Goal: Browse casually

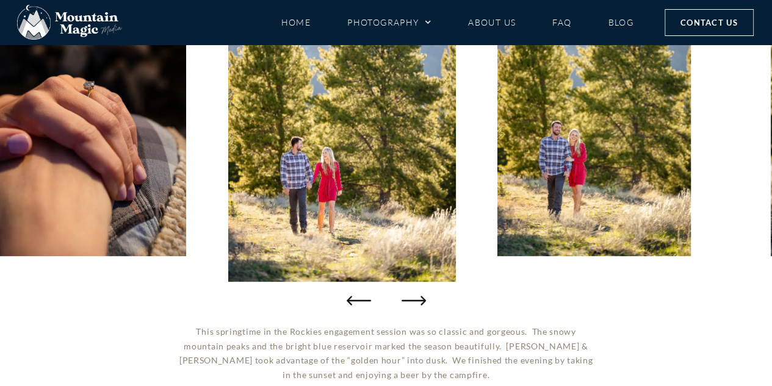
scroll to position [244, 0]
click at [422, 300] on icon "Next slide" at bounding box center [416, 300] width 24 height 24
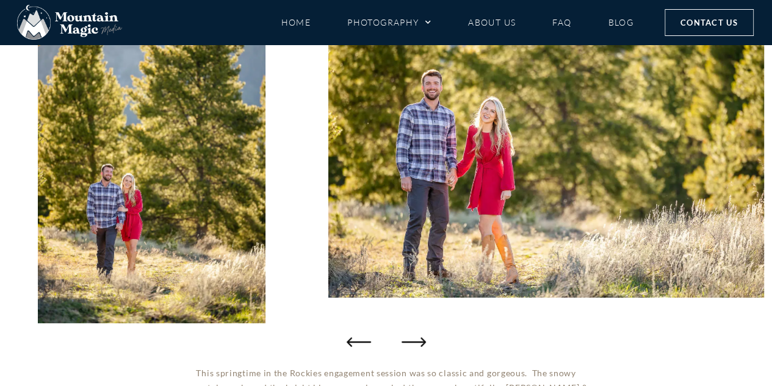
scroll to position [183, 0]
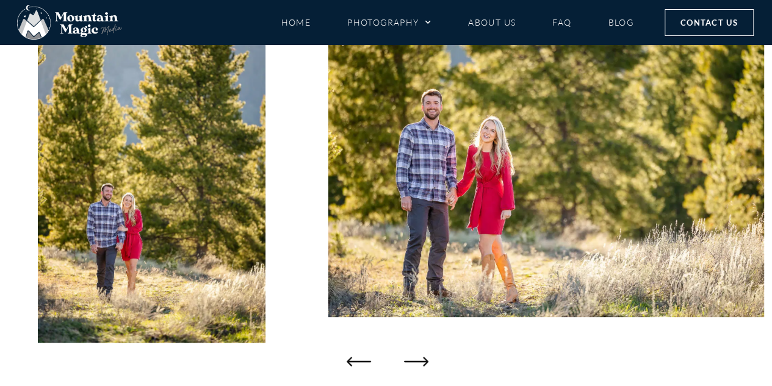
click at [422, 357] on icon "Next slide" at bounding box center [416, 361] width 24 height 24
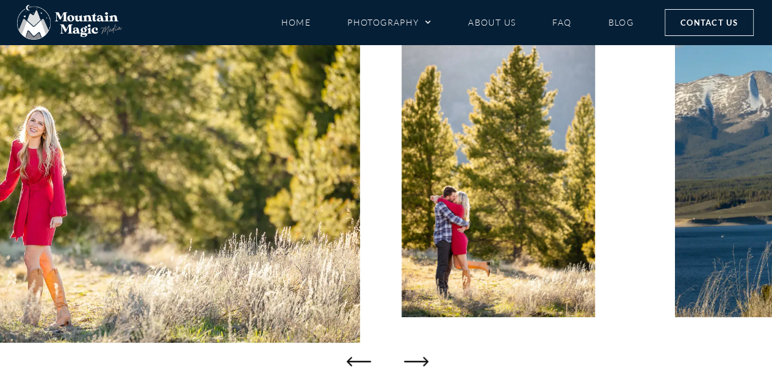
click at [422, 357] on icon "Next slide" at bounding box center [416, 361] width 24 height 24
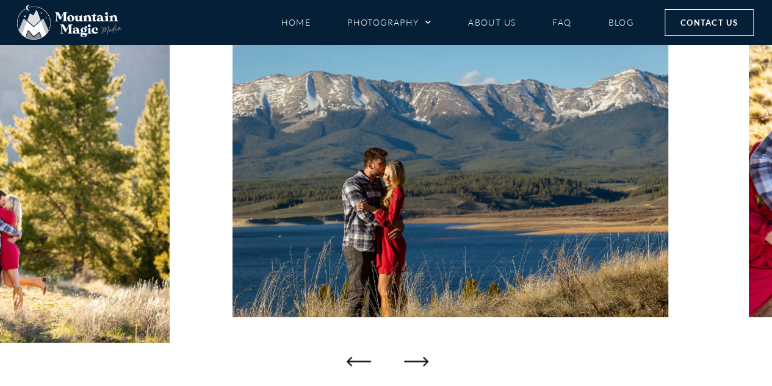
click at [422, 357] on icon "Next slide" at bounding box center [416, 361] width 24 height 24
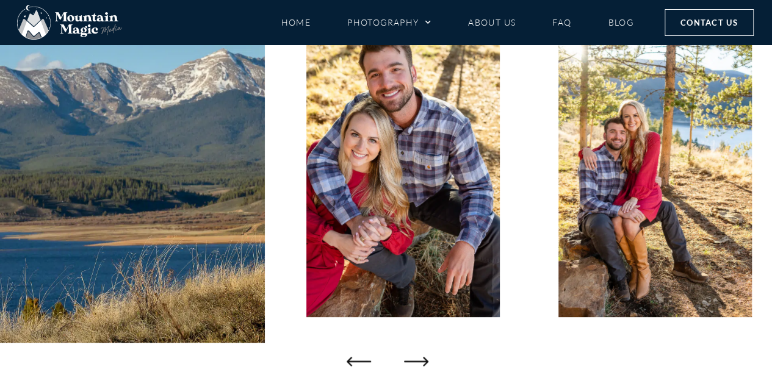
click at [422, 357] on icon "Next slide" at bounding box center [416, 361] width 24 height 24
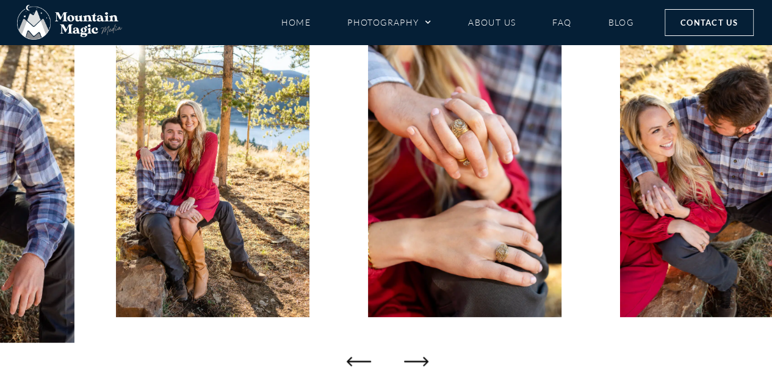
click at [422, 357] on icon "Next slide" at bounding box center [416, 361] width 24 height 24
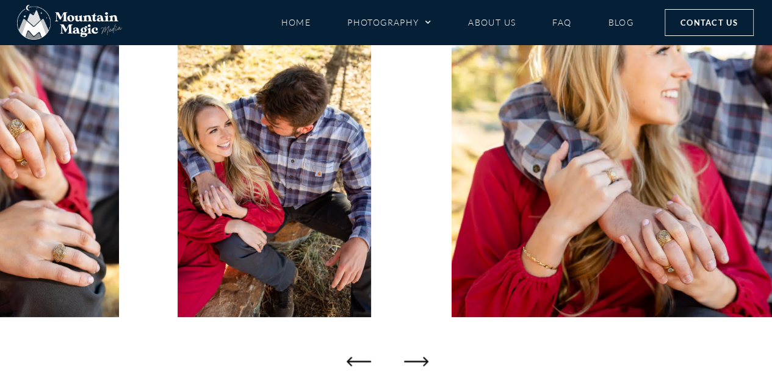
click at [420, 362] on icon "Next slide" at bounding box center [416, 361] width 24 height 24
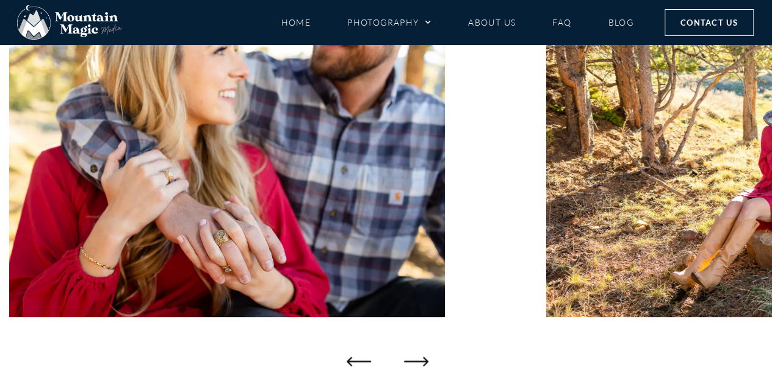
click at [420, 362] on icon "Next slide" at bounding box center [416, 361] width 24 height 24
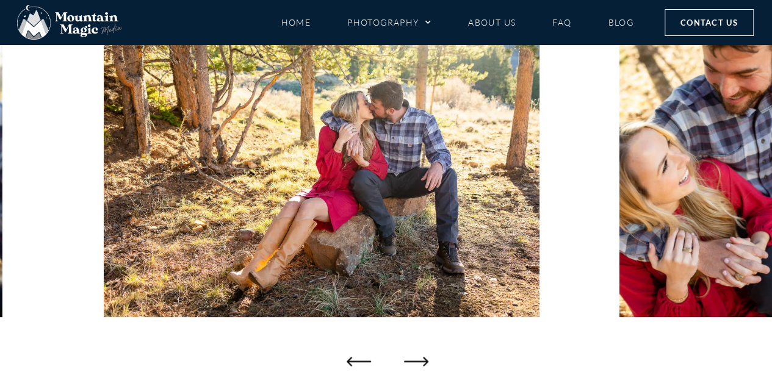
click at [420, 362] on icon "Next slide" at bounding box center [416, 361] width 24 height 24
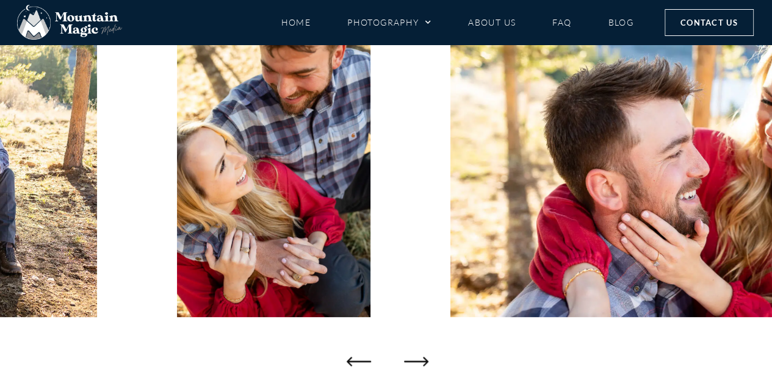
click at [420, 362] on icon "Next slide" at bounding box center [416, 361] width 24 height 24
